Goal: Obtain resource: Obtain resource

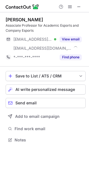
scroll to position [136, 89]
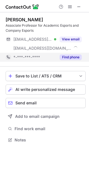
click at [73, 55] on button "Find phone" at bounding box center [71, 57] width 22 height 6
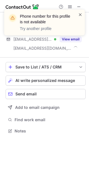
scroll to position [127, 89]
click at [82, 16] on span at bounding box center [80, 15] width 4 height 6
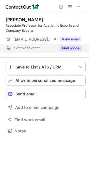
click at [72, 49] on button "Find phone" at bounding box center [71, 48] width 22 height 6
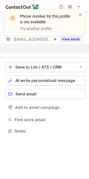
scroll to position [118, 89]
